Goal: Task Accomplishment & Management: Use online tool/utility

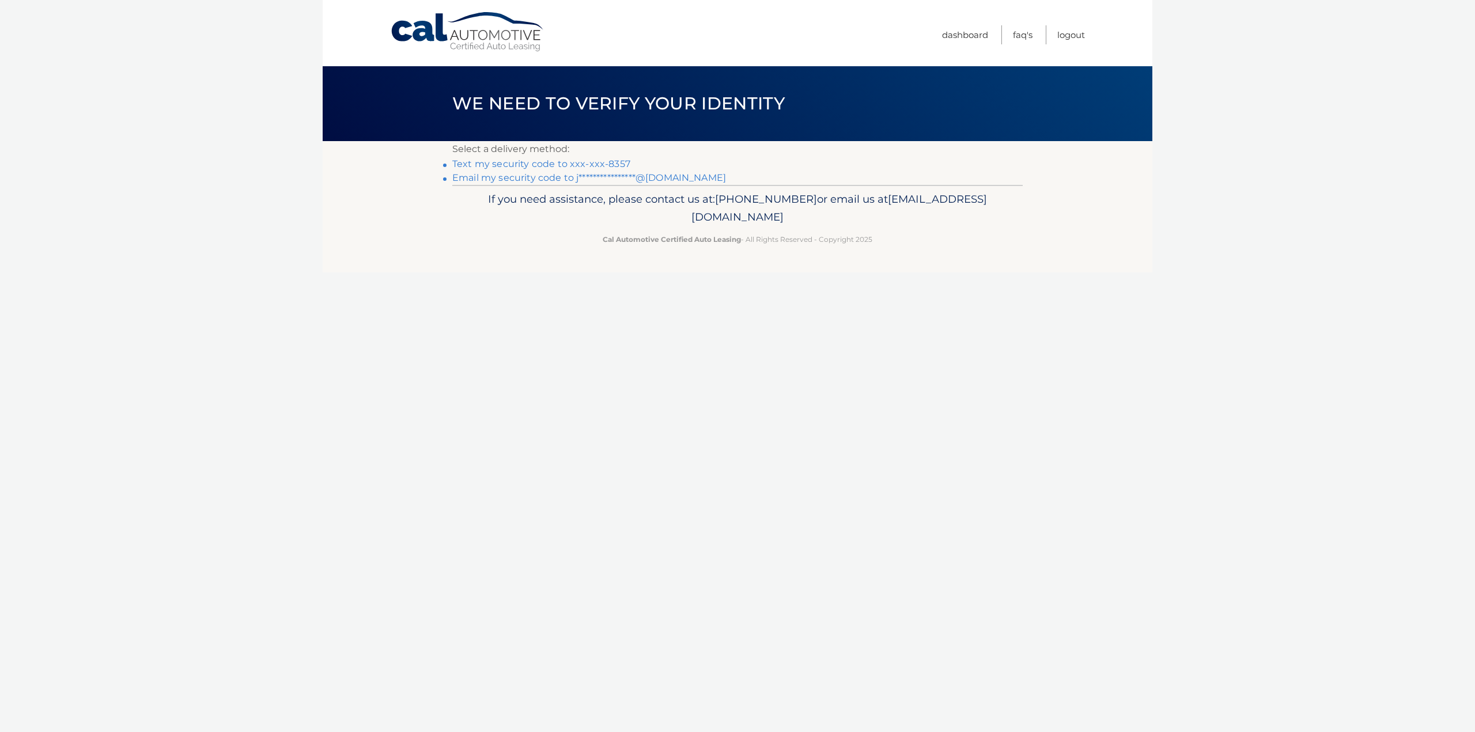
click at [609, 162] on link "Text my security code to xxx-xxx-8357" at bounding box center [541, 163] width 178 height 11
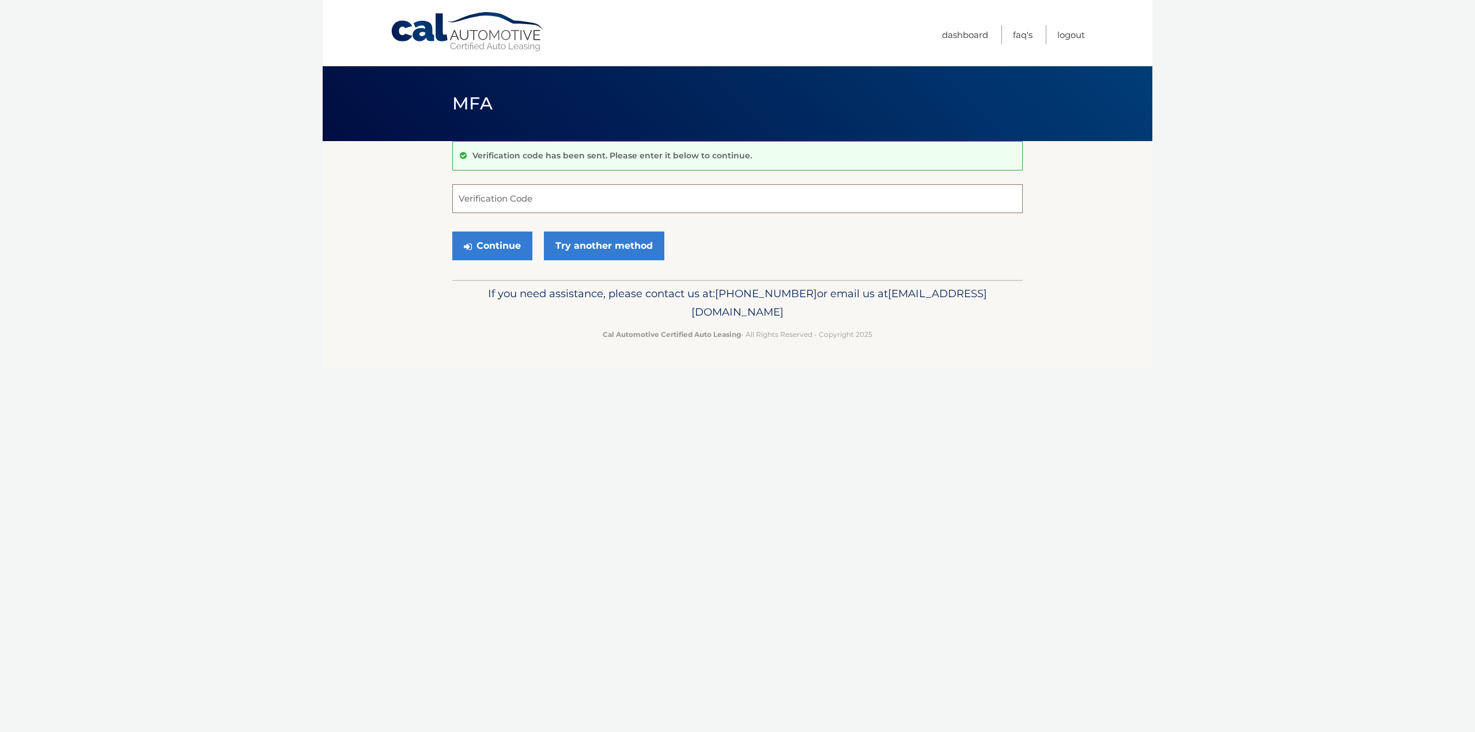
click at [523, 196] on input "Verification Code" at bounding box center [737, 198] width 570 height 29
type input "845336"
click at [491, 243] on button "Continue" at bounding box center [492, 246] width 80 height 29
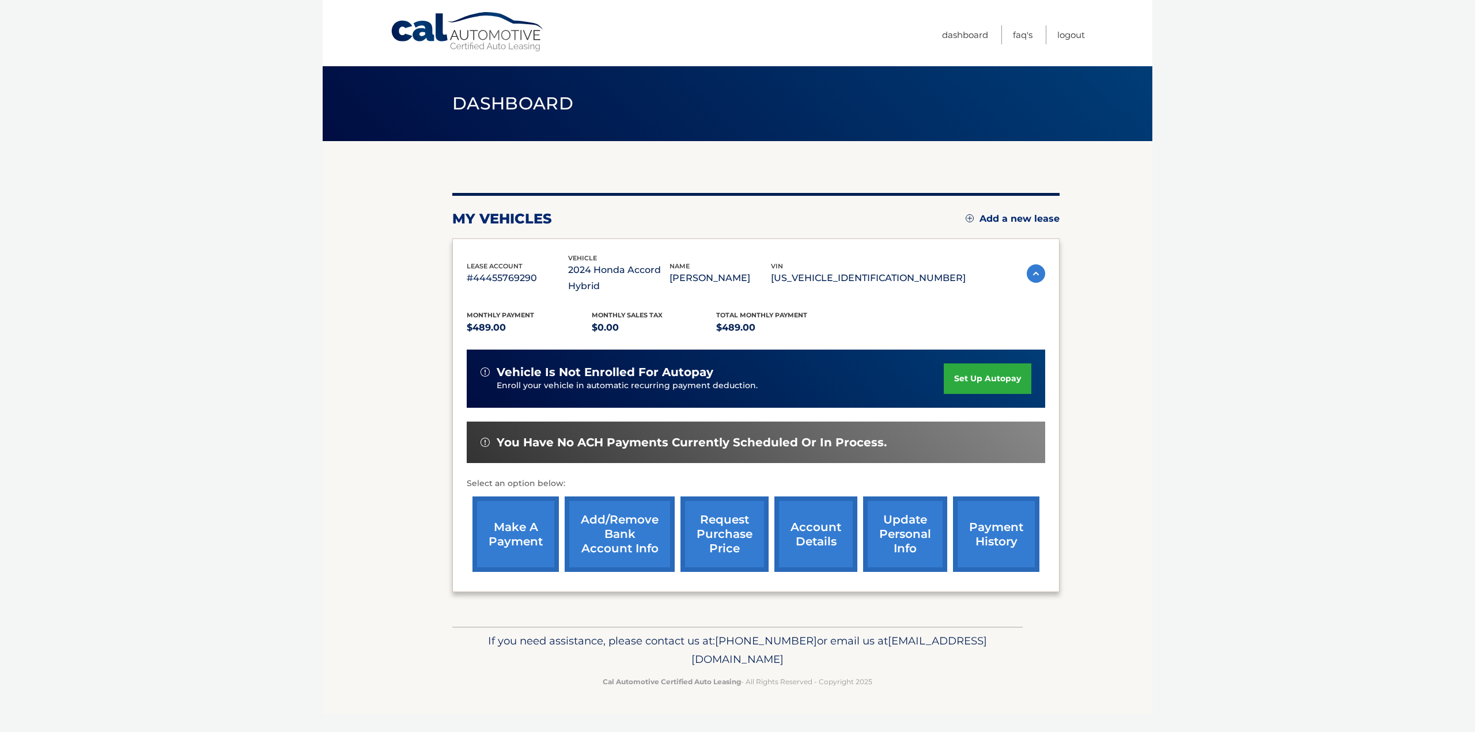
click at [531, 525] on link "make a payment" at bounding box center [515, 534] width 86 height 75
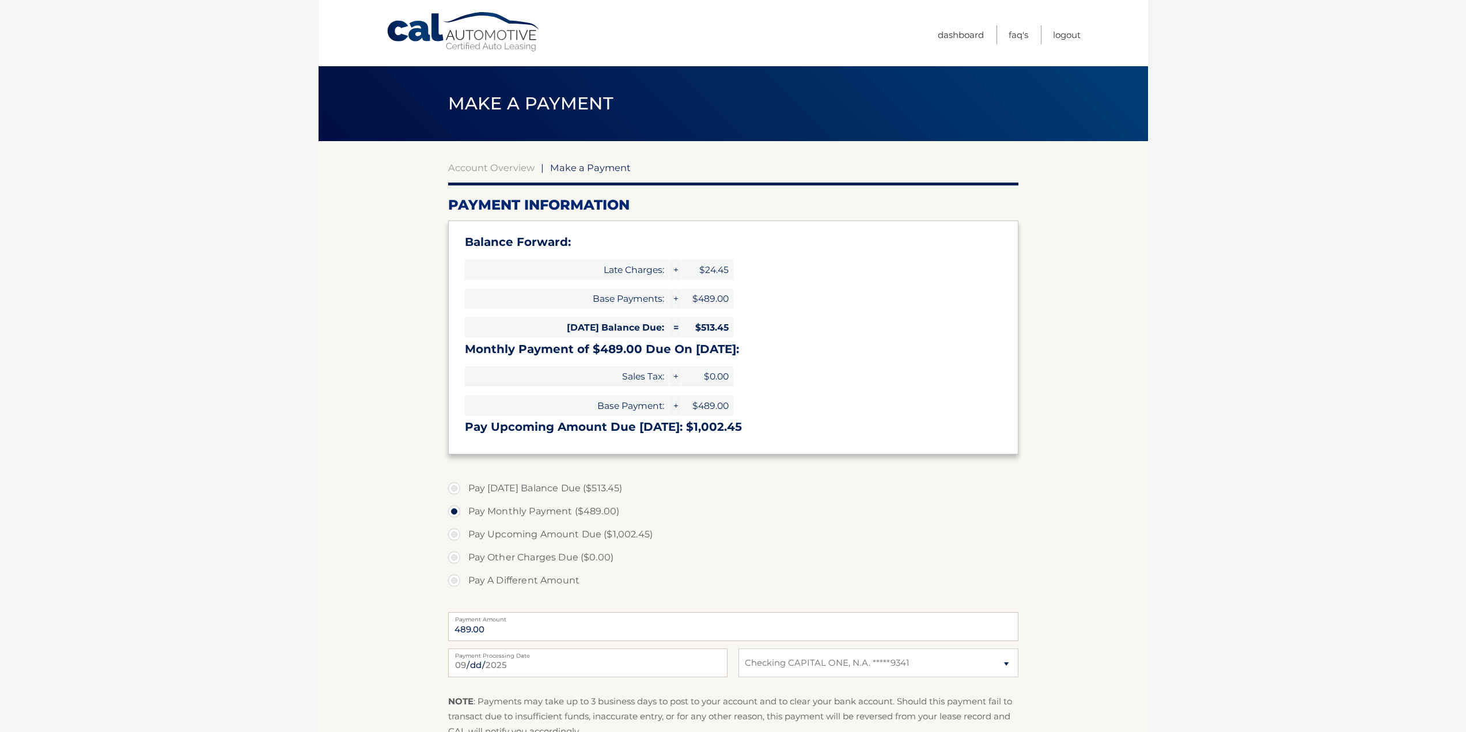
select select "OTc4YjZmYTEtNThlMC00ODExLWI3NjYtNjhkNzVhYjQzNTM2"
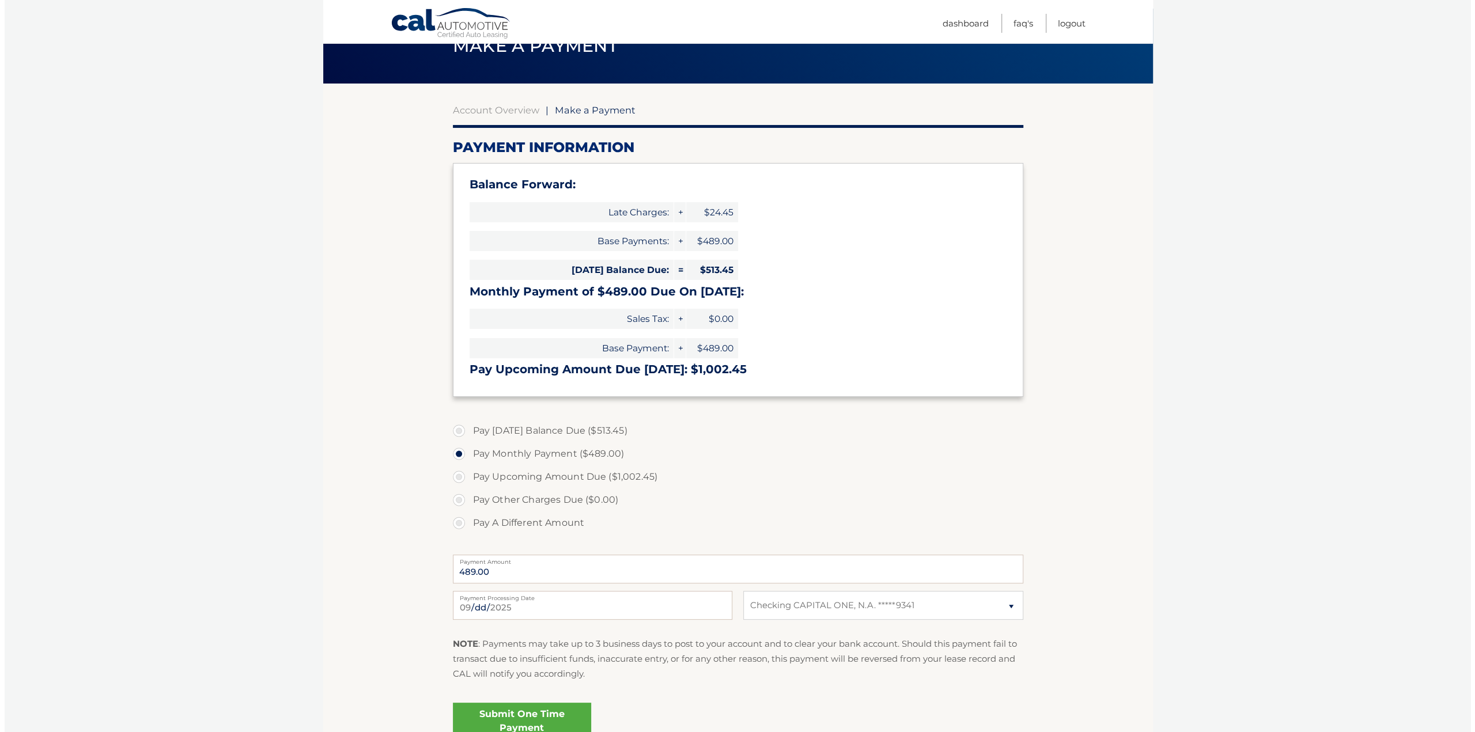
scroll to position [115, 0]
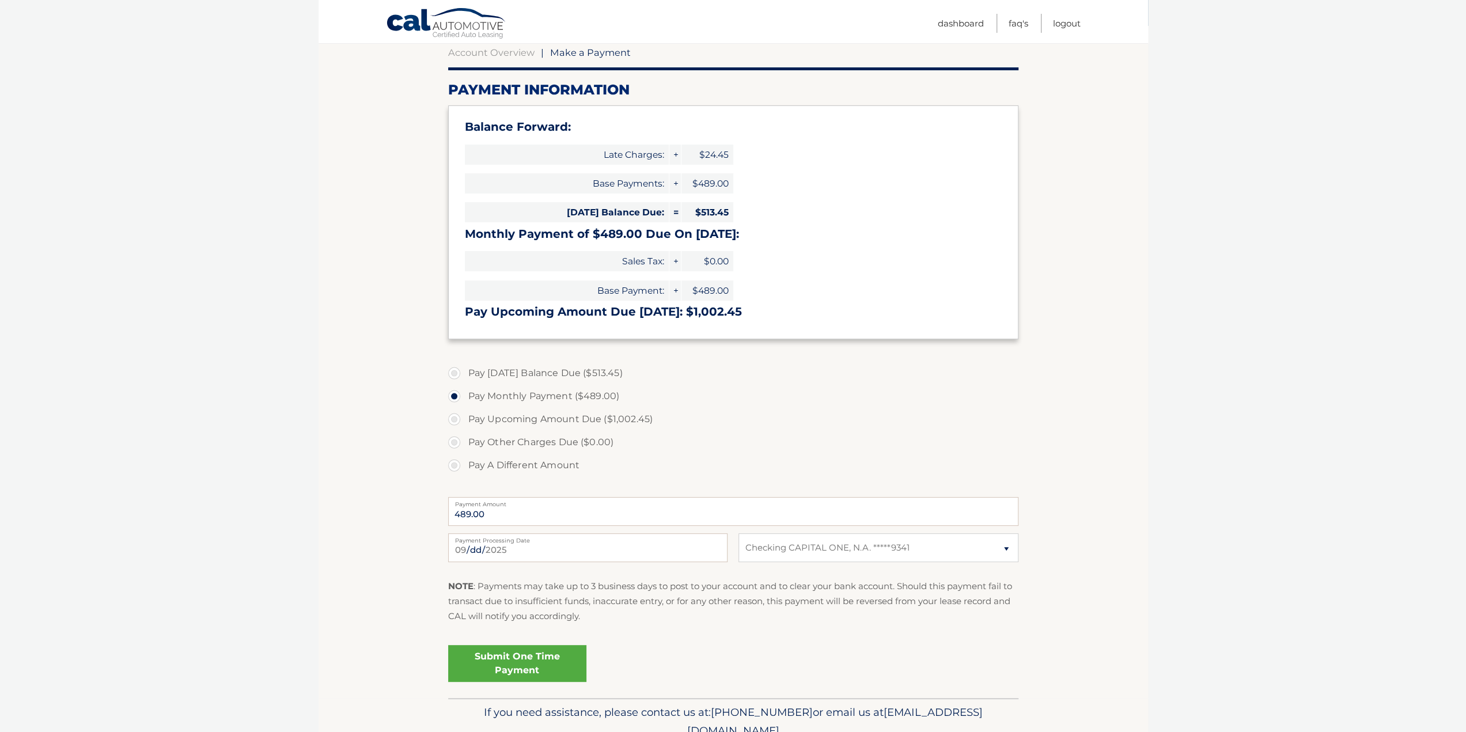
click at [559, 657] on link "Submit One Time Payment" at bounding box center [517, 663] width 138 height 37
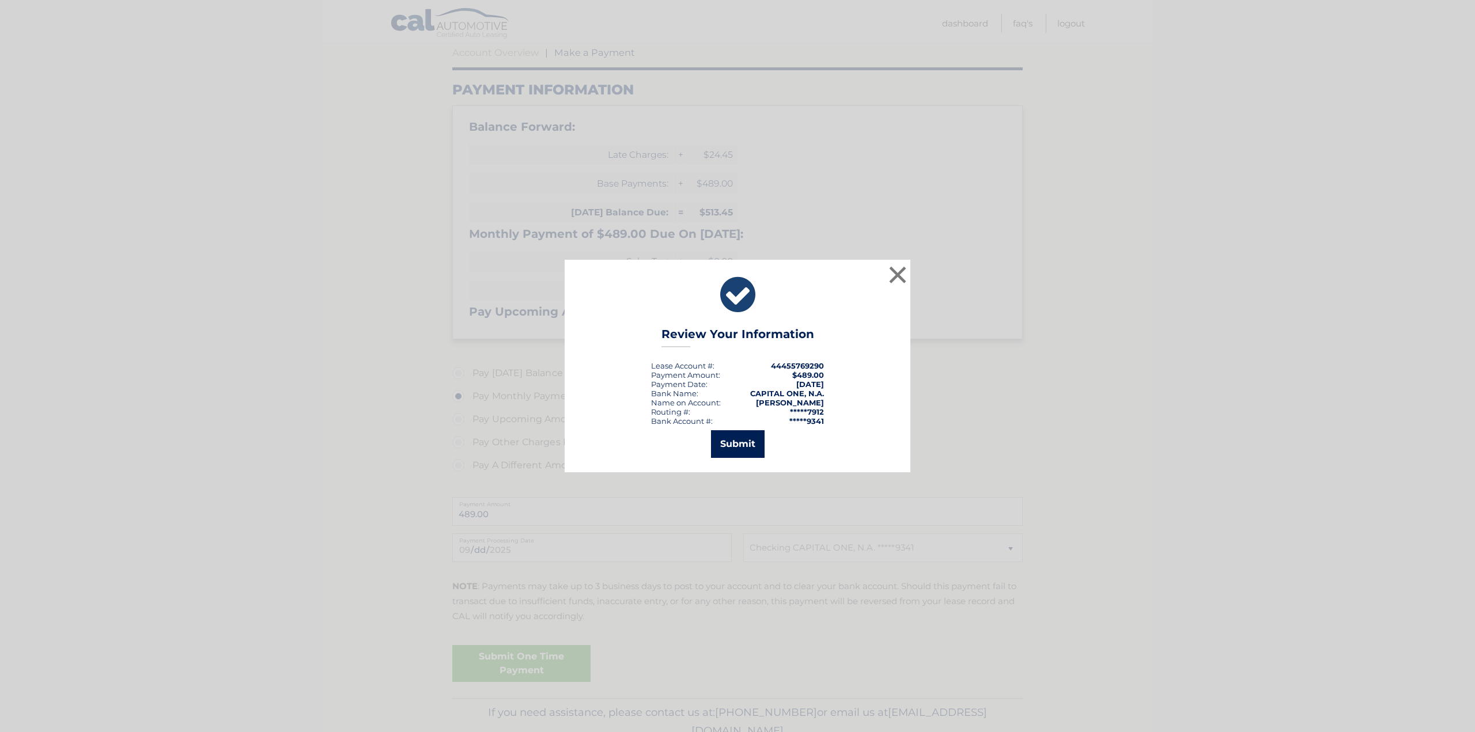
click at [742, 452] on button "Submit" at bounding box center [738, 444] width 54 height 28
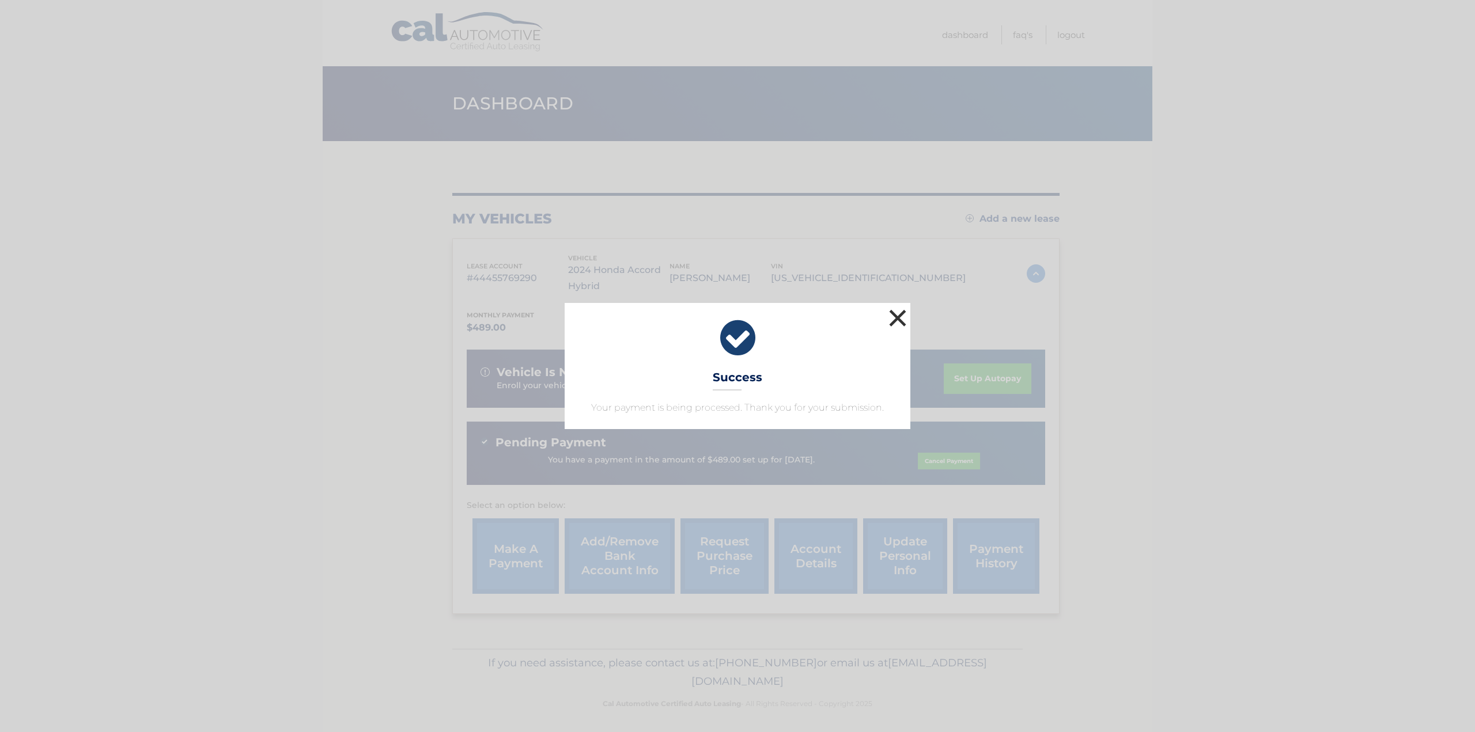
click at [898, 321] on button "×" at bounding box center [897, 317] width 23 height 23
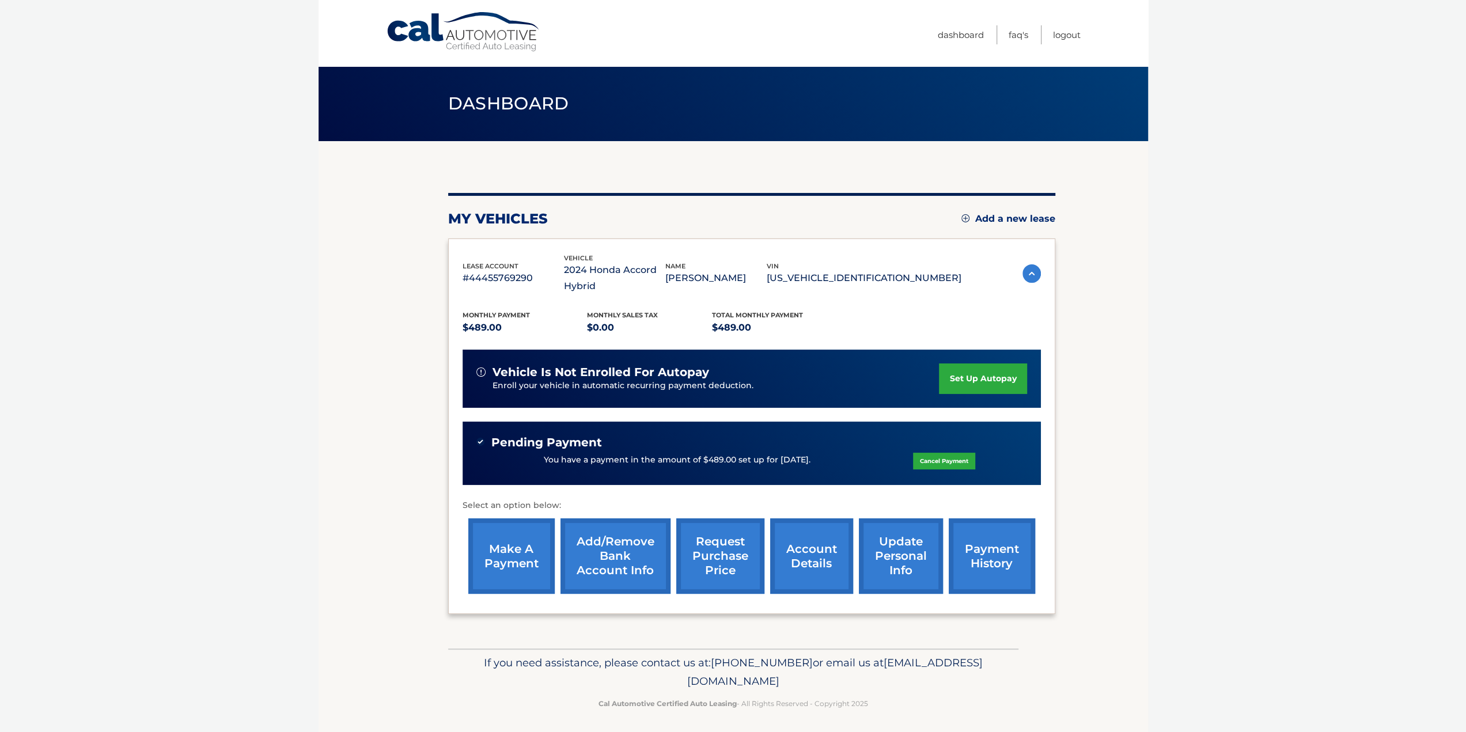
scroll to position [3, 0]
